Goal: Information Seeking & Learning: Understand process/instructions

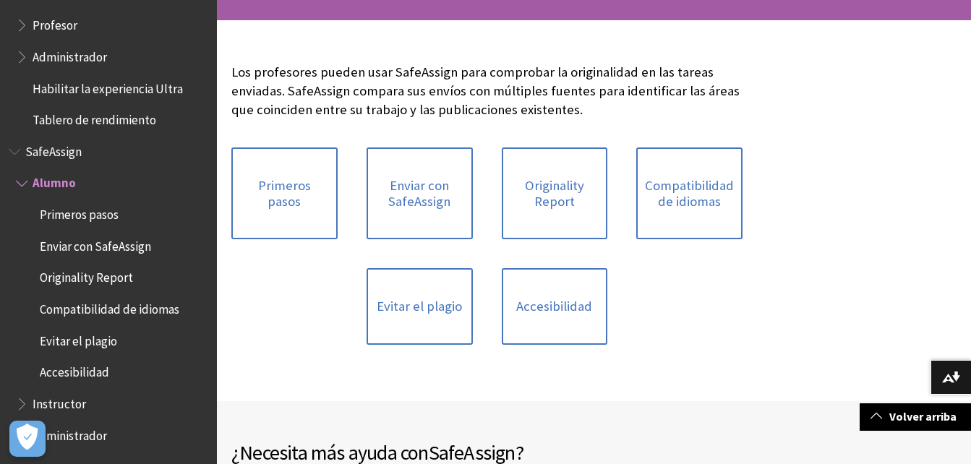
scroll to position [204, 0]
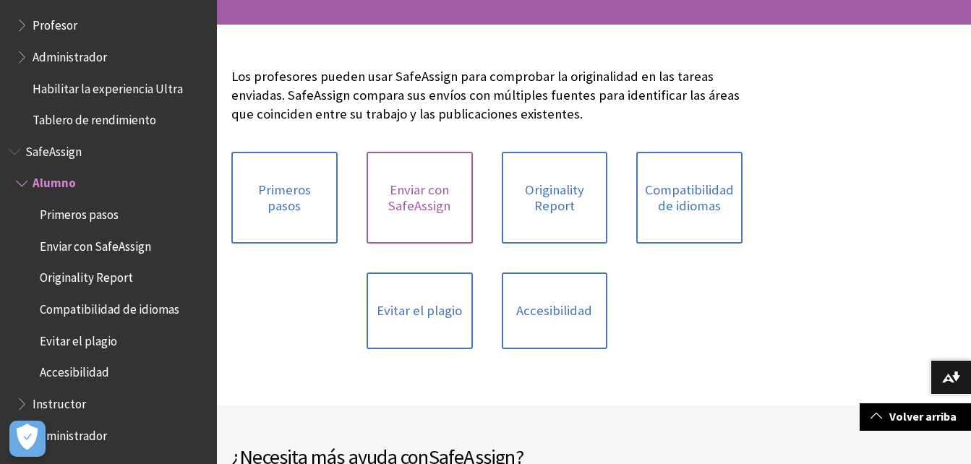
click at [438, 216] on link "Enviar con SafeAssign" at bounding box center [419, 198] width 106 height 92
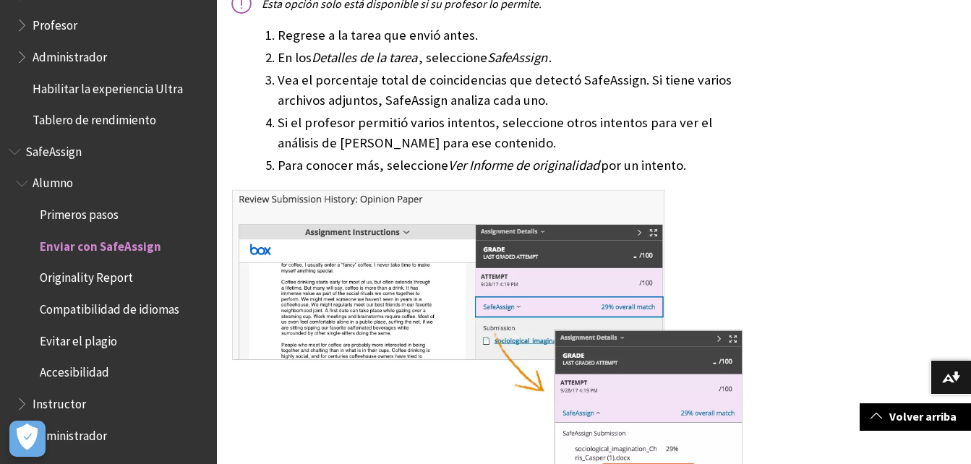
scroll to position [1280, 0]
